Goal: Task Accomplishment & Management: Manage account settings

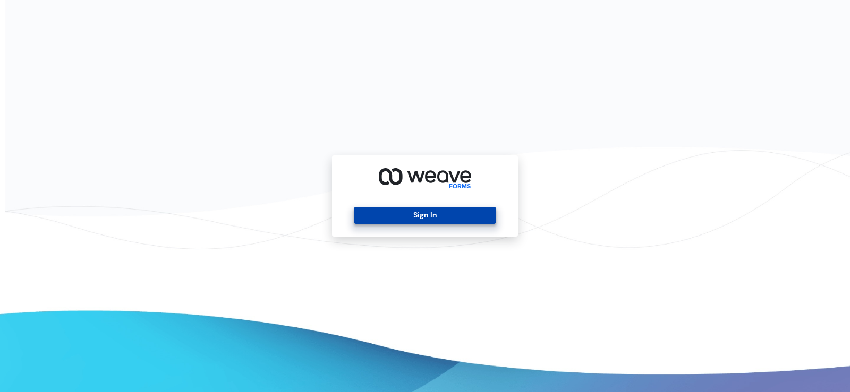
click at [438, 209] on button "Sign In" at bounding box center [425, 215] width 142 height 17
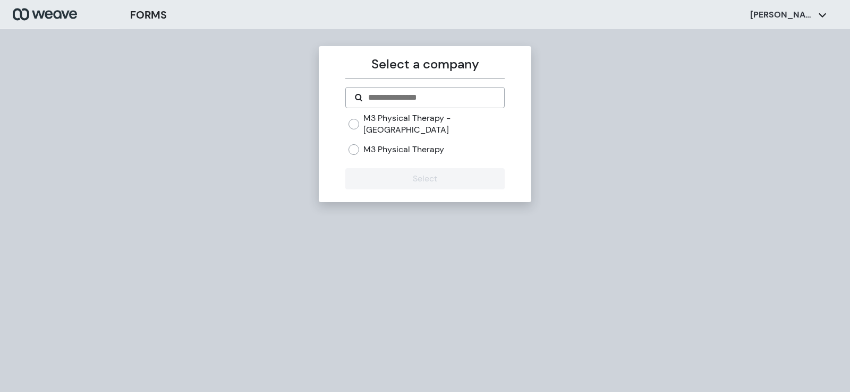
drag, startPoint x: 410, startPoint y: 131, endPoint x: 409, endPoint y: 158, distance: 26.6
click at [410, 131] on div "M3 Physical Therapy - West Hills M3 Physical Therapy" at bounding box center [426, 134] width 156 height 43
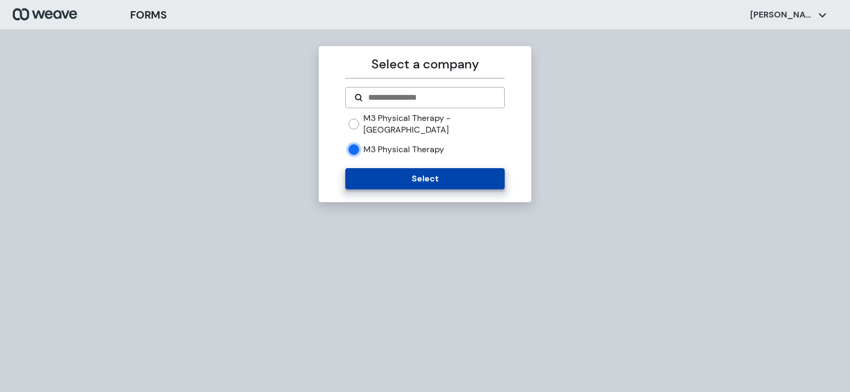
click at [385, 168] on button "Select" at bounding box center [424, 178] width 159 height 21
